Goal: Find specific page/section: Find specific page/section

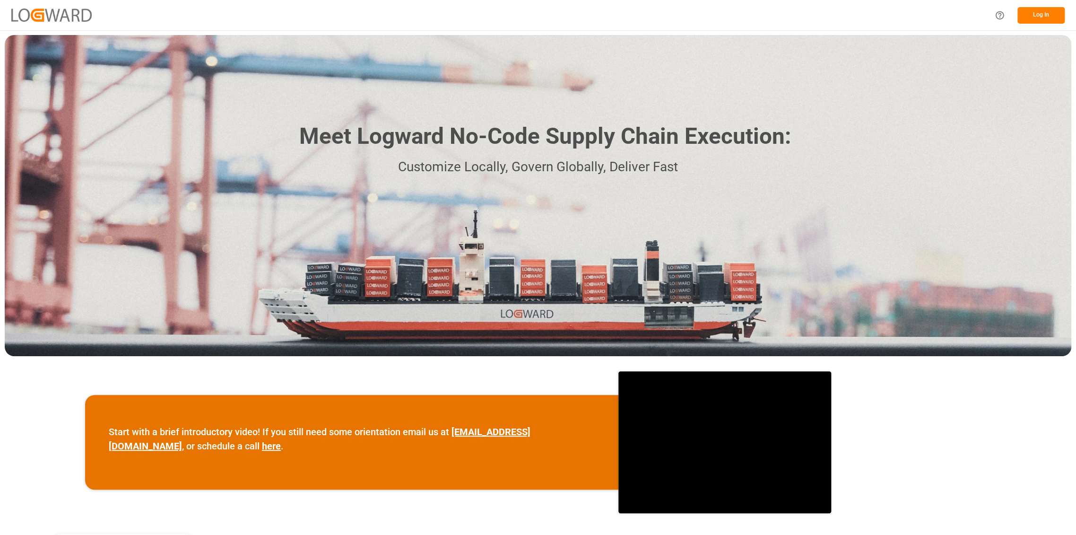
click at [1034, 14] on button "Log In" at bounding box center [1040, 15] width 47 height 17
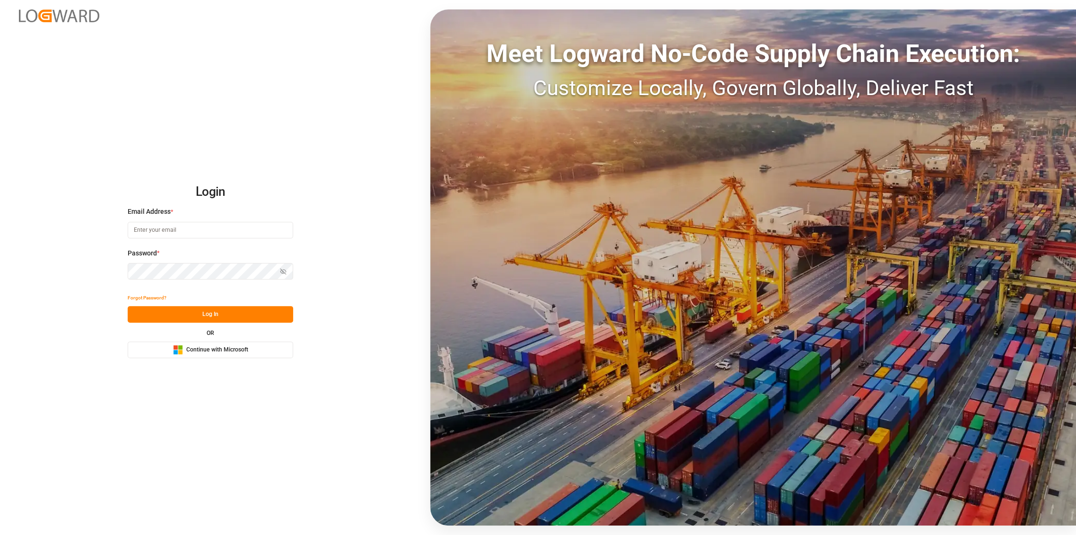
click at [200, 347] on span "Continue with Microsoft" at bounding box center [217, 349] width 62 height 9
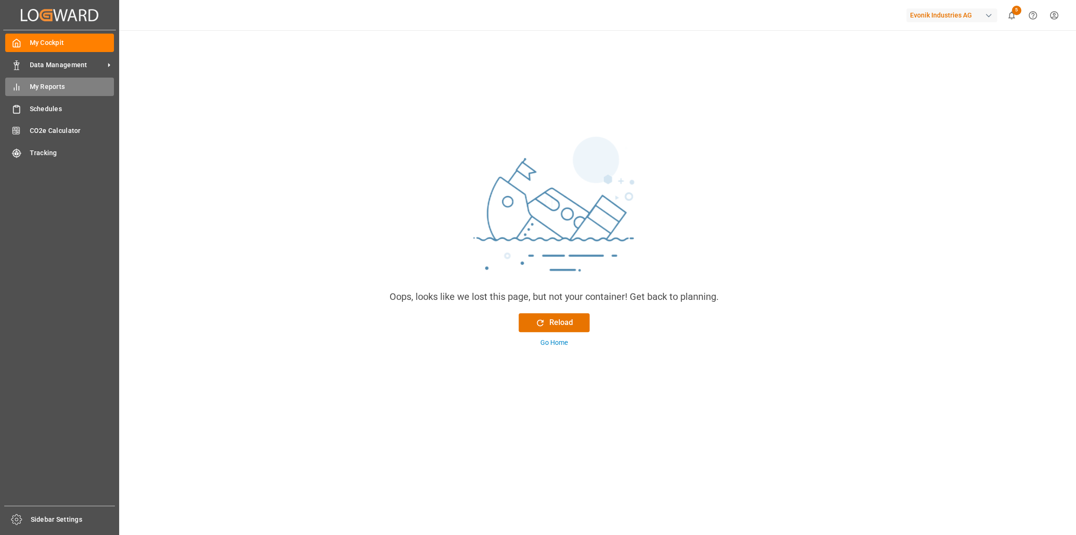
click at [56, 91] on span "My Reports" at bounding box center [72, 87] width 85 height 10
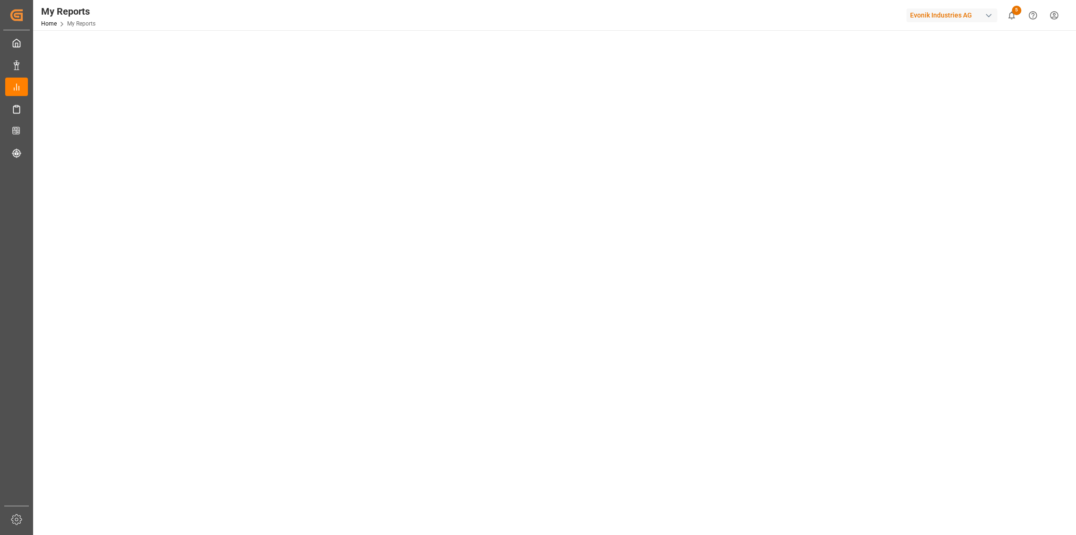
click at [57, 86] on div "© 2025 Logward. All rights reserved. Version 1.1.132 Company Home About Us Part…" at bounding box center [553, 436] width 1041 height 812
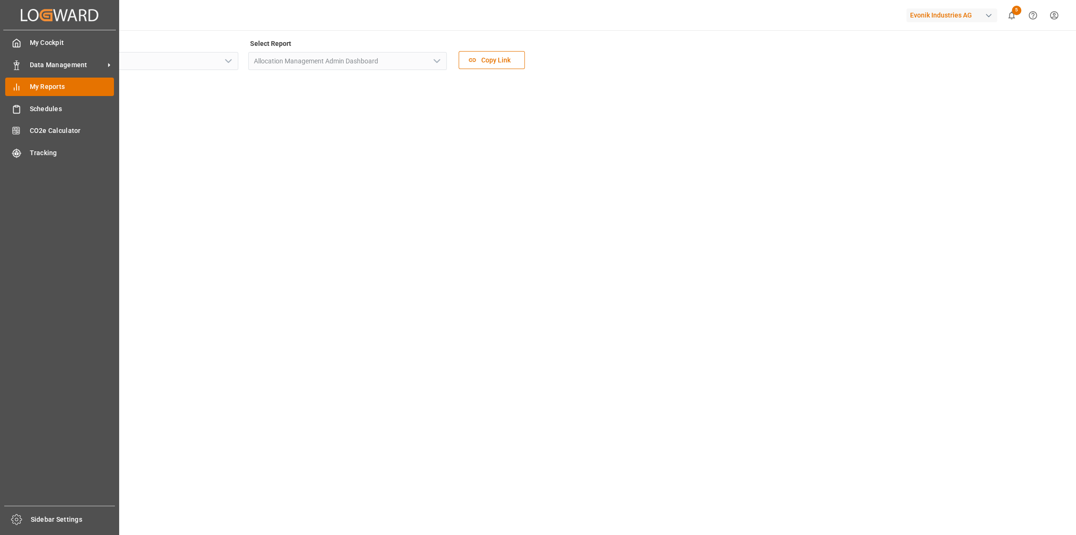
click at [17, 88] on line at bounding box center [17, 87] width 0 height 6
click at [19, 88] on icon at bounding box center [16, 86] width 9 height 9
click at [68, 60] on span "Data Management" at bounding box center [67, 65] width 75 height 10
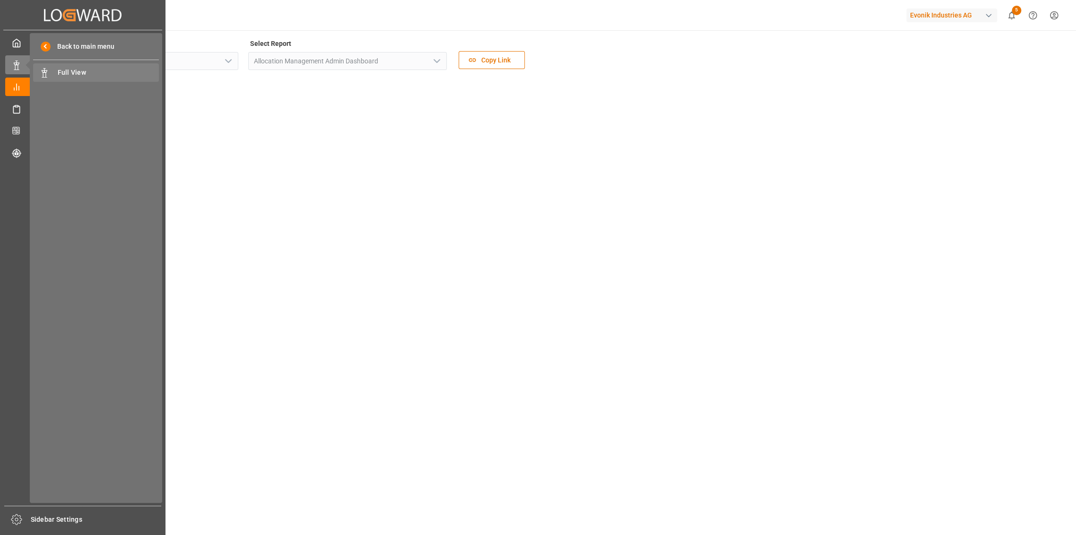
click at [61, 70] on span "Full View" at bounding box center [109, 73] width 102 height 10
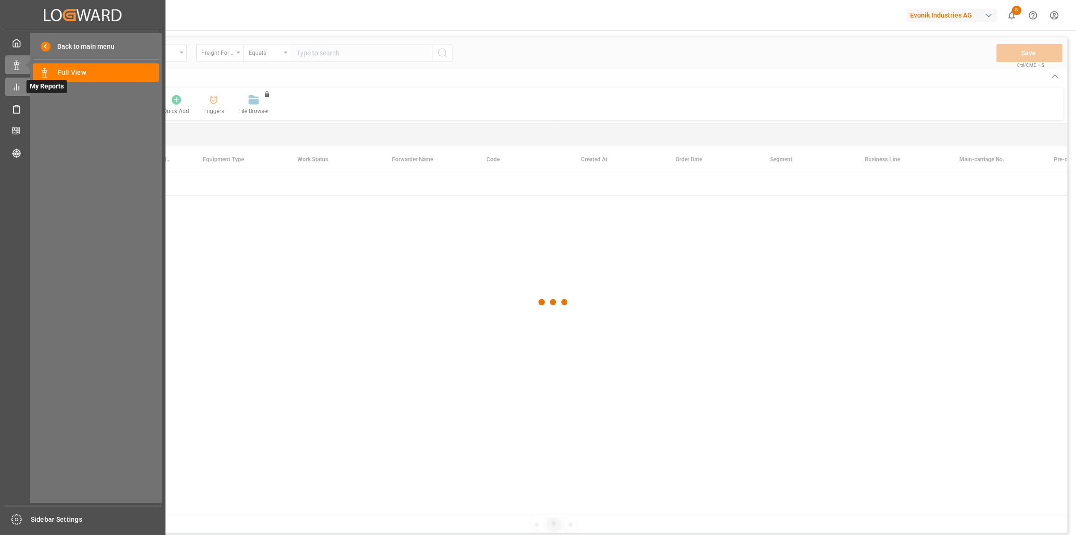
click at [17, 86] on line at bounding box center [17, 87] width 0 height 6
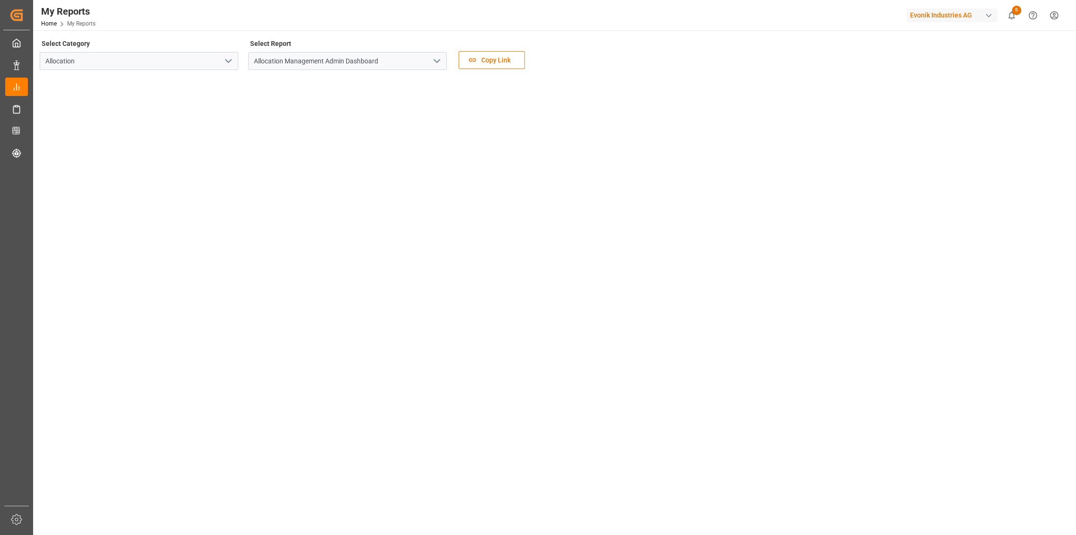
click at [442, 59] on icon "open menu" at bounding box center [436, 60] width 11 height 11
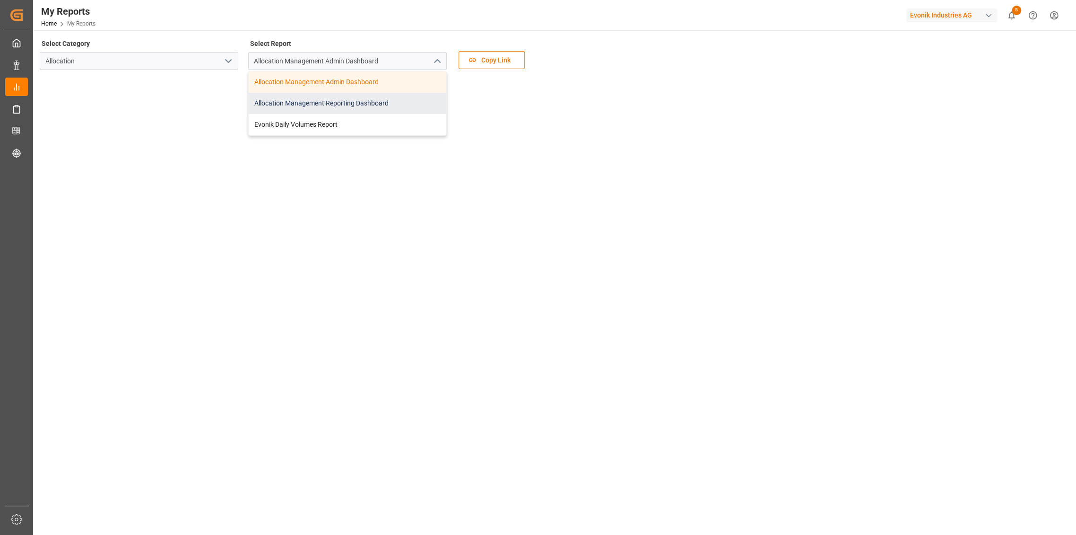
click at [373, 100] on div "Allocation Management Reporting Dashboard" at bounding box center [348, 103] width 198 height 21
